Goal: Find specific page/section: Find specific page/section

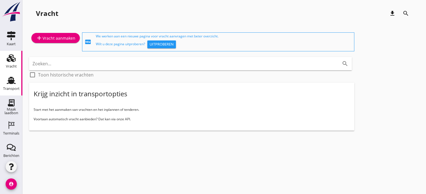
click at [15, 88] on div "Transport" at bounding box center [11, 89] width 17 height 4
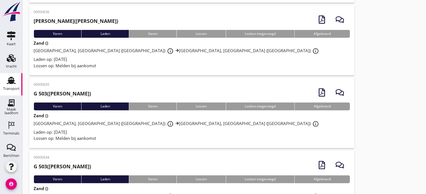
scroll to position [140, 0]
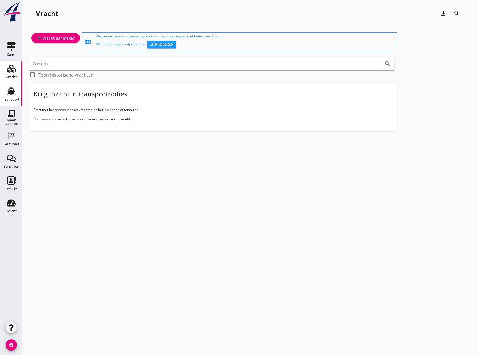
click at [6, 95] on div "Transport" at bounding box center [10, 91] width 13 height 9
